Goal: Task Accomplishment & Management: Manage account settings

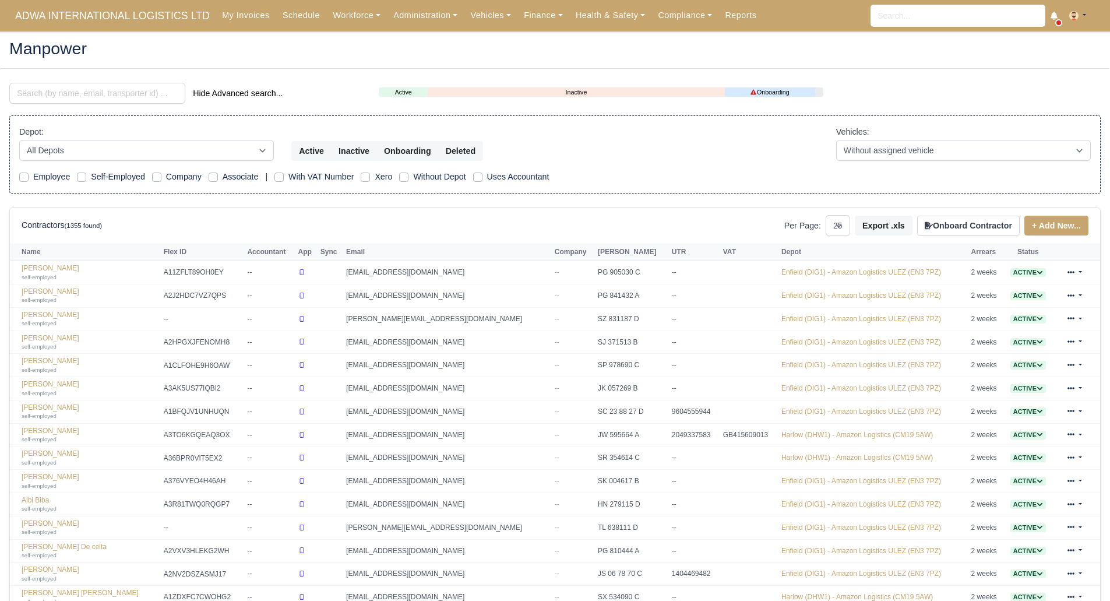
select select "25"
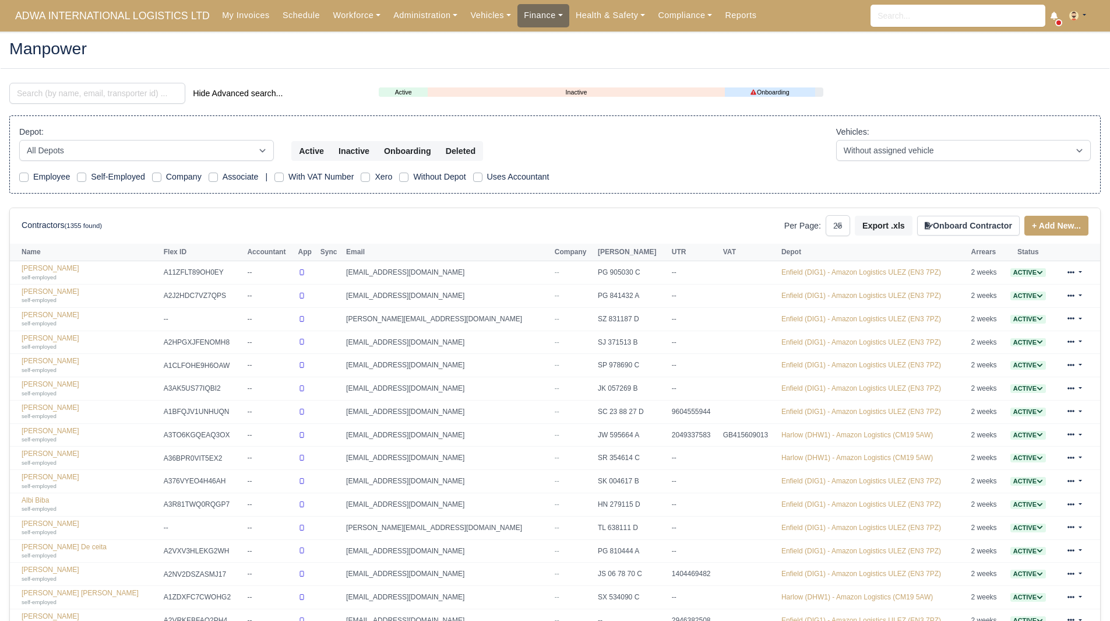
click at [524, 22] on link "Finance" at bounding box center [543, 15] width 52 height 23
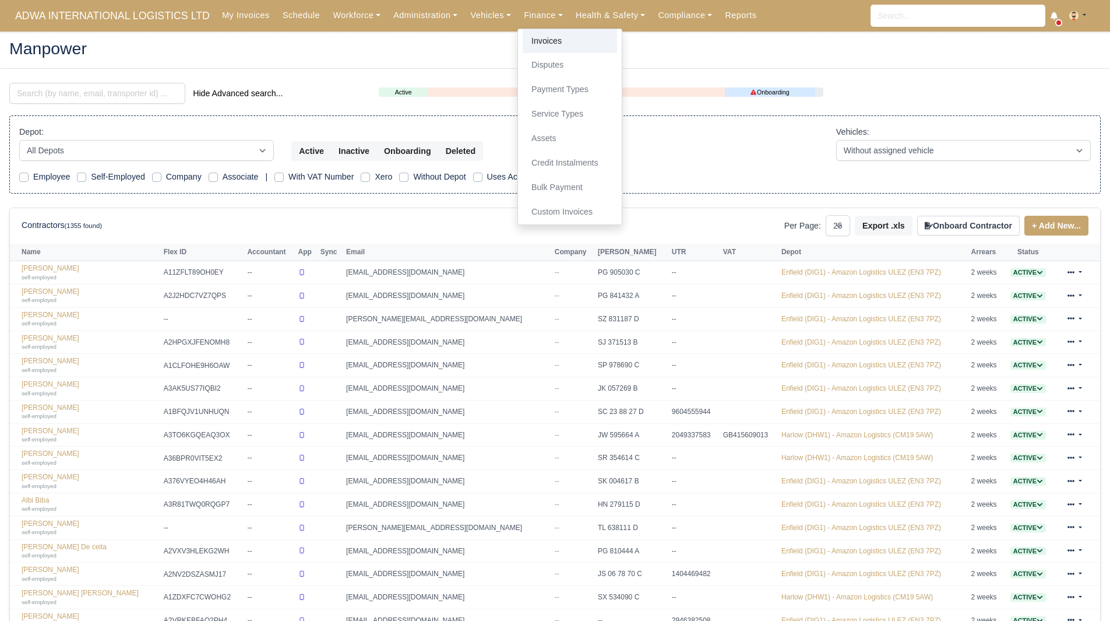
click at [532, 41] on link "Invoices" at bounding box center [570, 41] width 94 height 24
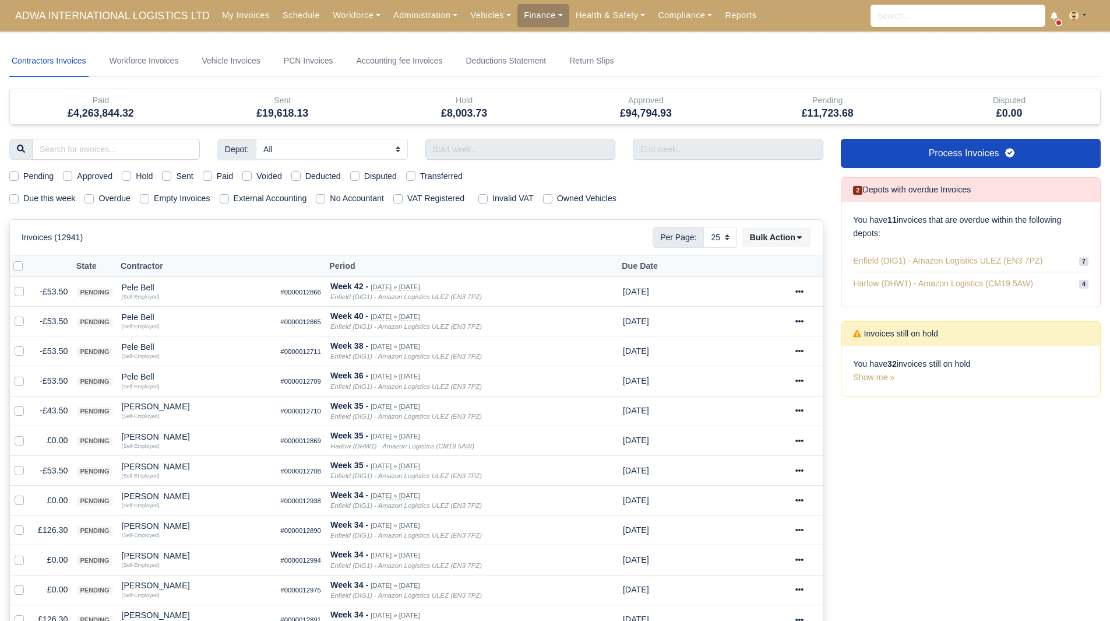
select select "25"
click at [34, 203] on label "Due this week" at bounding box center [49, 198] width 52 height 13
click at [19, 201] on input "Due this week" at bounding box center [13, 196] width 9 height 9
checkbox input "true"
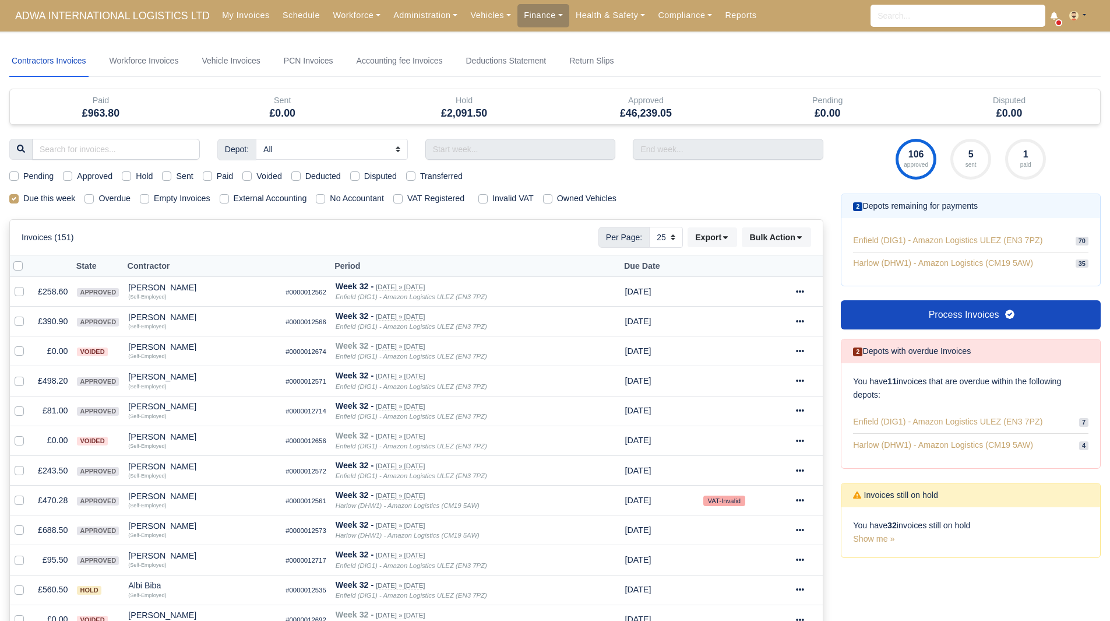
click at [36, 175] on label "Pending" at bounding box center [38, 176] width 30 height 13
click at [19, 175] on input "Pending" at bounding box center [13, 174] width 9 height 9
checkbox input "true"
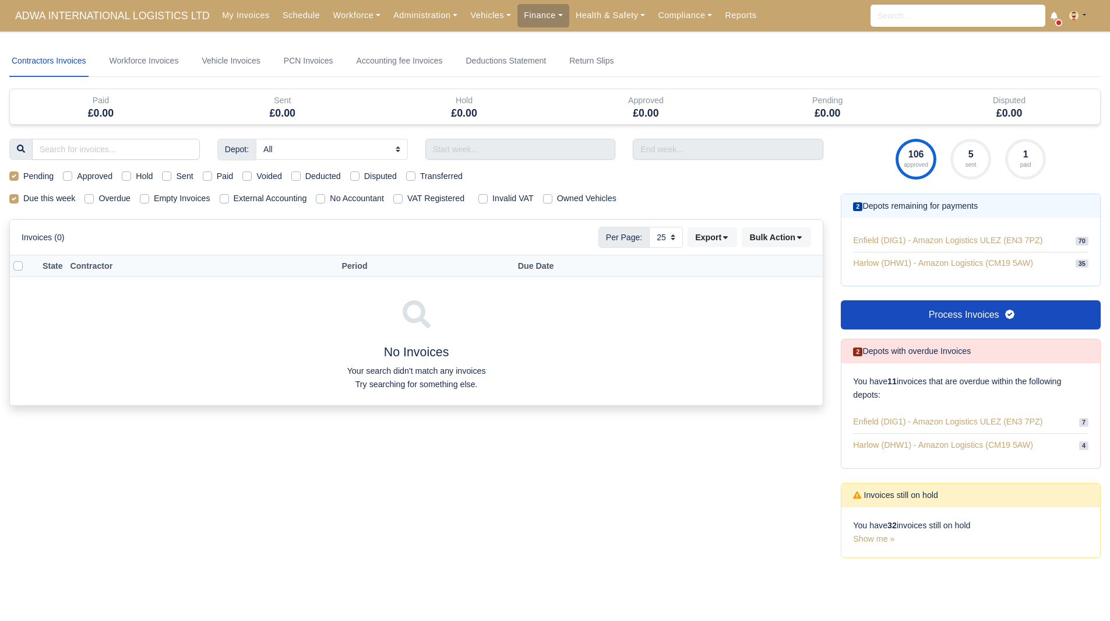
click at [36, 175] on label "Pending" at bounding box center [38, 176] width 30 height 13
click at [19, 175] on input "Pending" at bounding box center [13, 174] width 9 height 9
checkbox input "false"
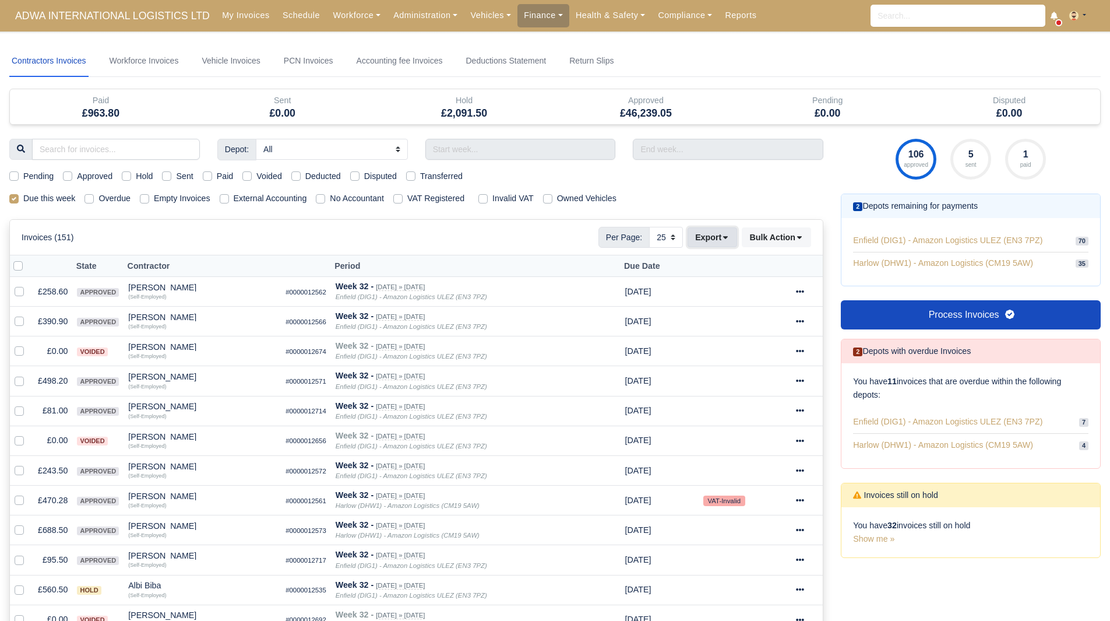
click at [710, 234] on button "Export" at bounding box center [713, 237] width 50 height 20
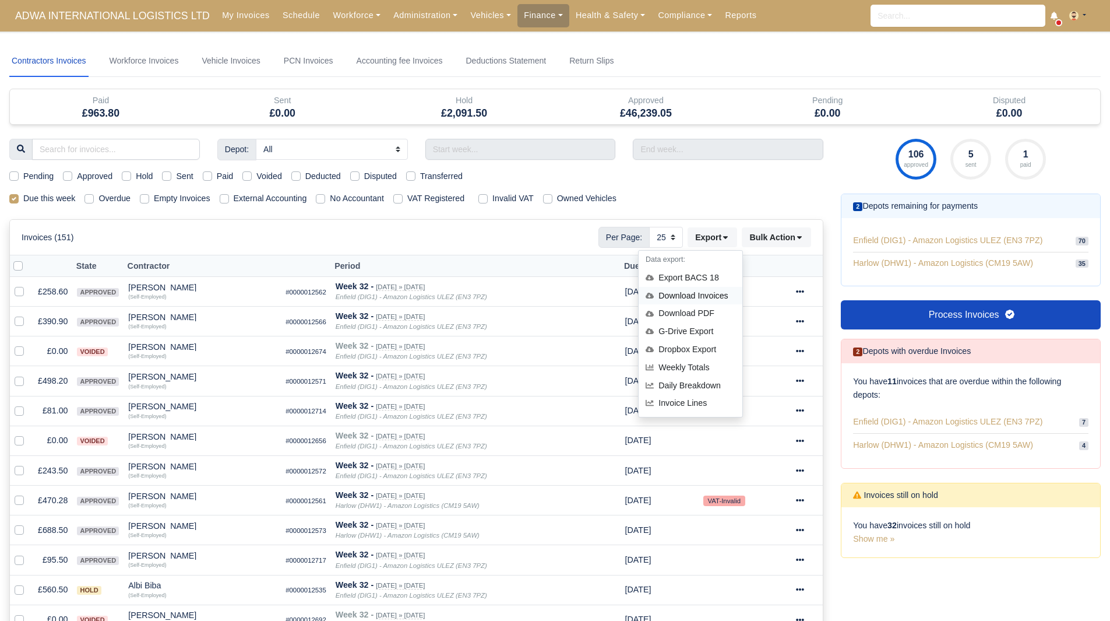
click at [683, 291] on div "Download Invoices" at bounding box center [691, 296] width 104 height 18
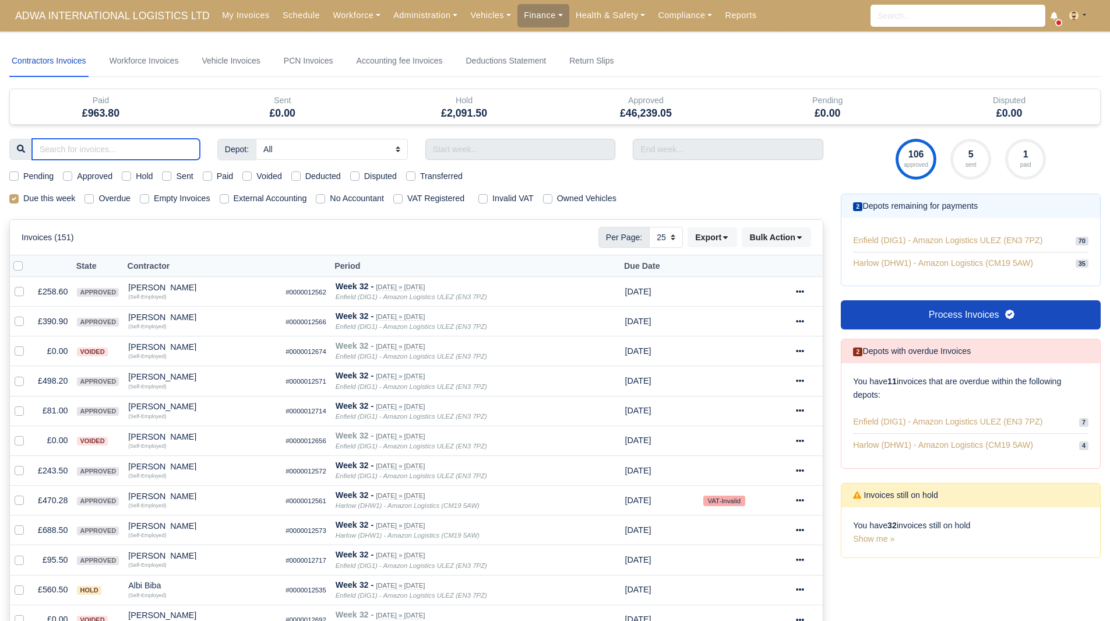
click at [112, 144] on input "search" at bounding box center [116, 149] width 168 height 21
type input "berd"
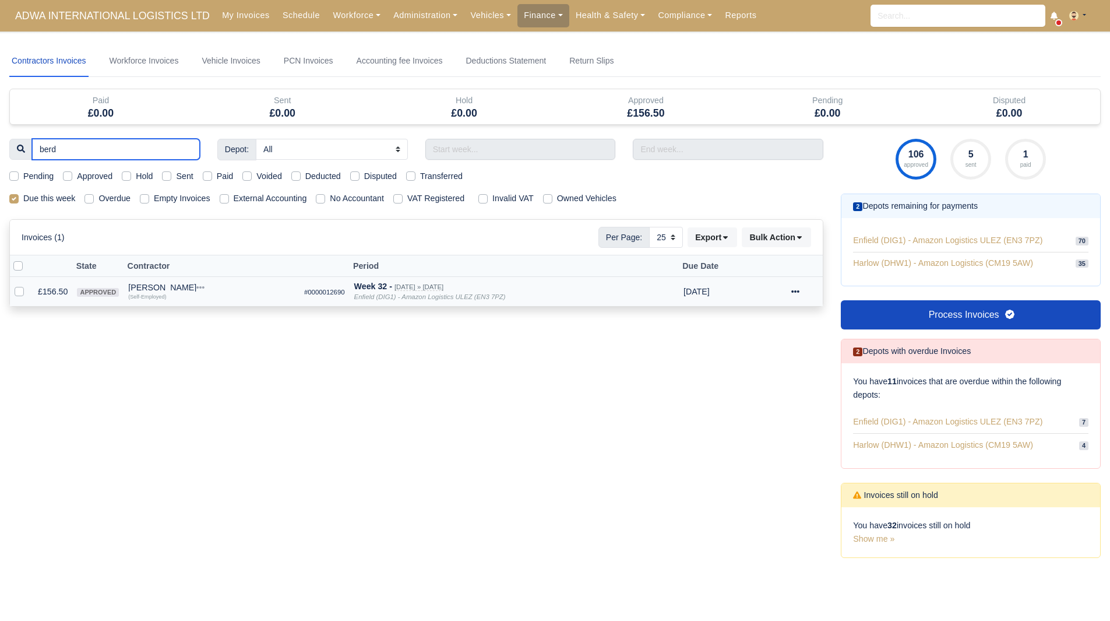
type input "berd"
click at [159, 289] on div "[PERSON_NAME]" at bounding box center [211, 287] width 167 height 8
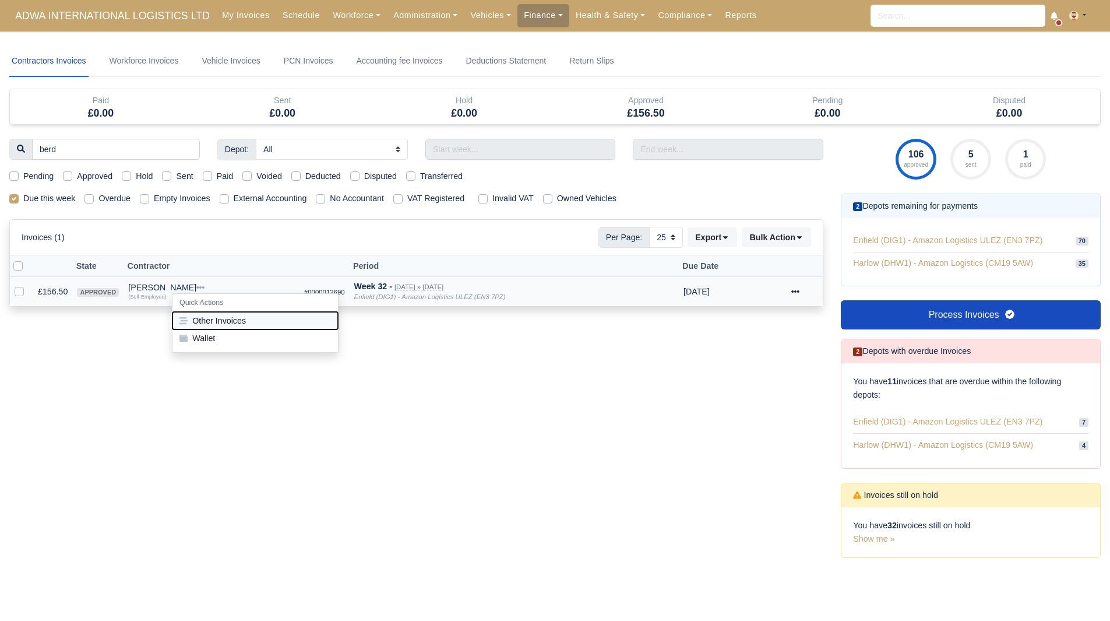
click at [198, 325] on button "Other Invoices" at bounding box center [254, 320] width 165 height 17
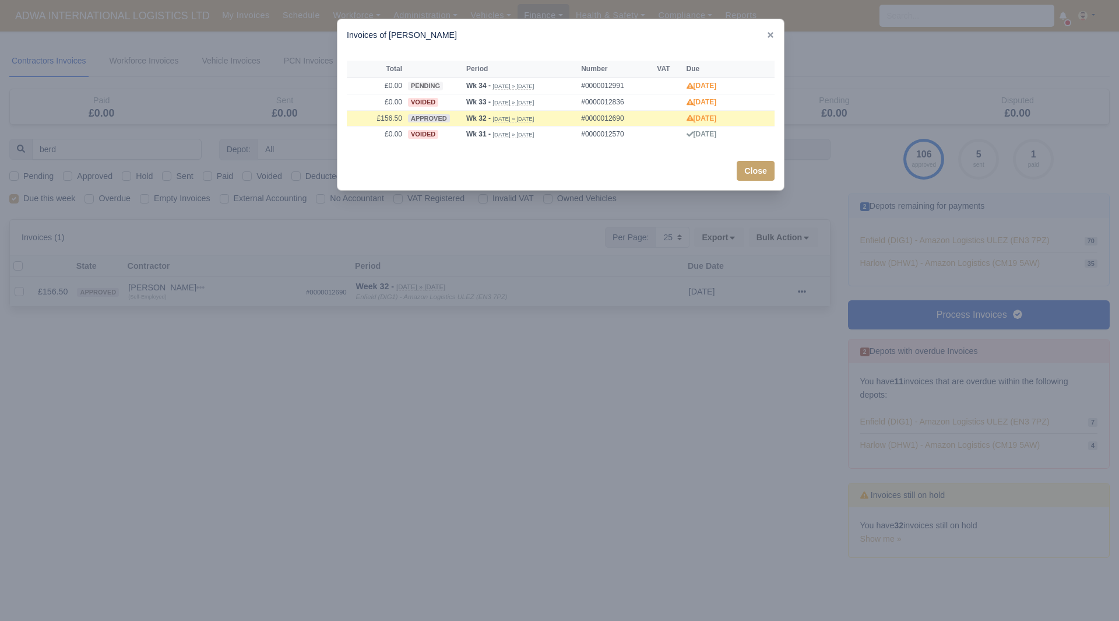
click at [198, 325] on div at bounding box center [559, 310] width 1119 height 621
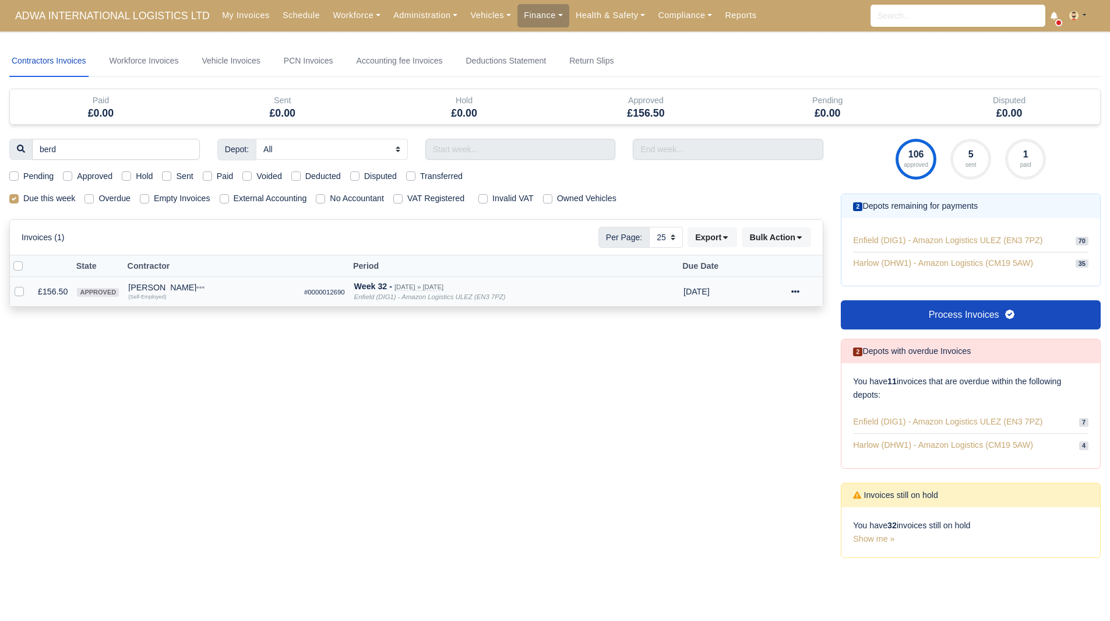
click at [798, 291] on icon at bounding box center [796, 291] width 8 height 2
click at [763, 421] on link "Hold" at bounding box center [766, 426] width 104 height 18
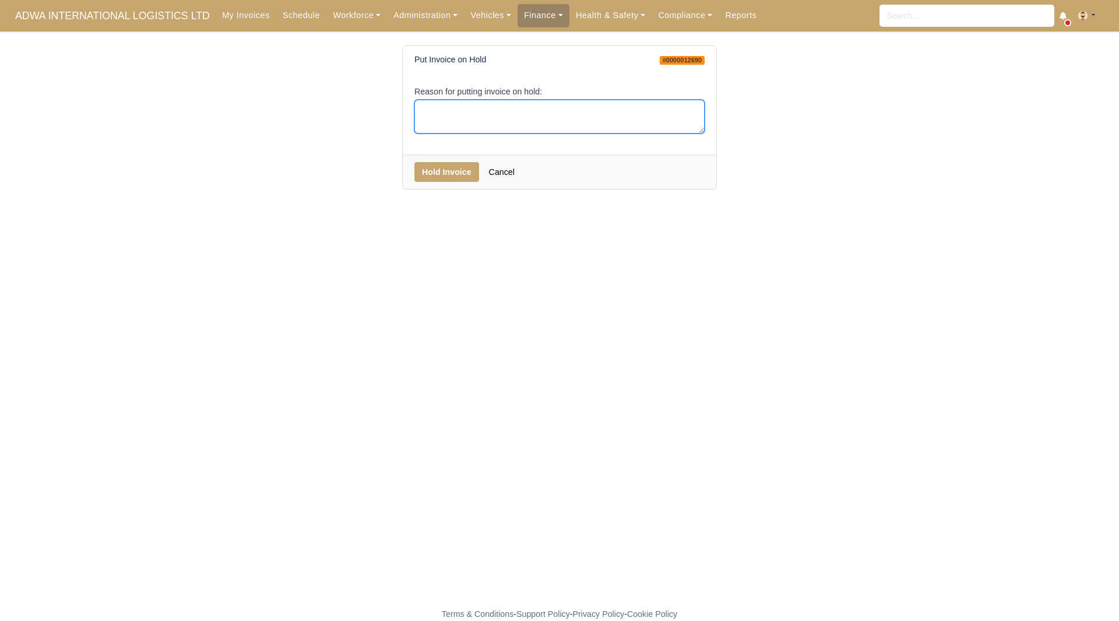
click at [478, 108] on textarea "Reason for putting invoice on hold:" at bounding box center [559, 117] width 290 height 34
type textarea "EOC"
click at [448, 176] on button "Hold Invoice" at bounding box center [446, 172] width 65 height 20
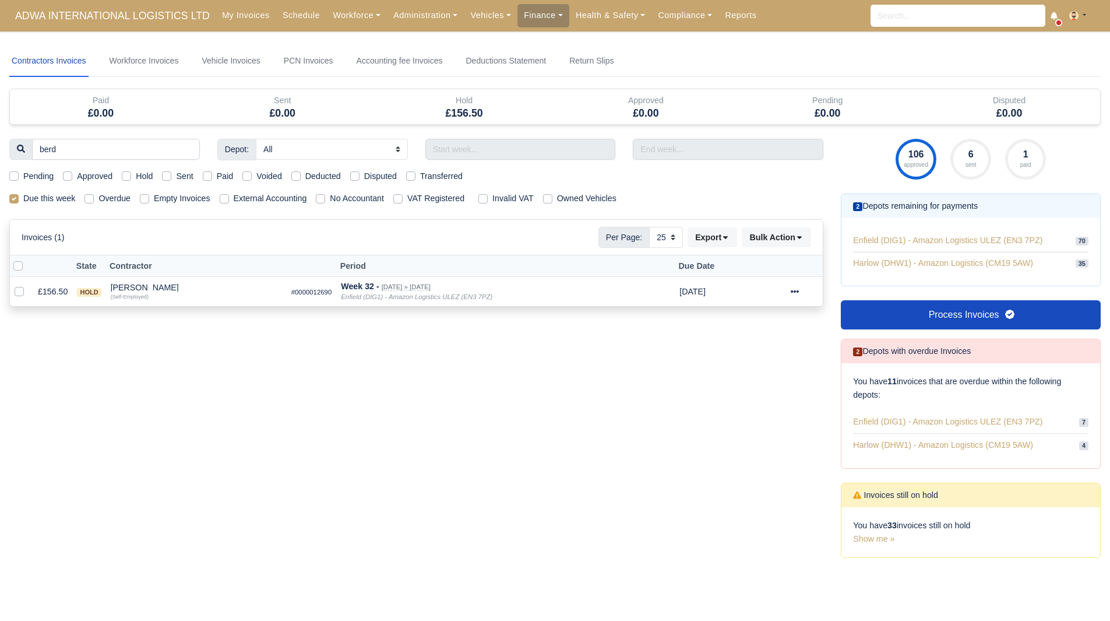
select select "25"
